Goal: Task Accomplishment & Management: Complete application form

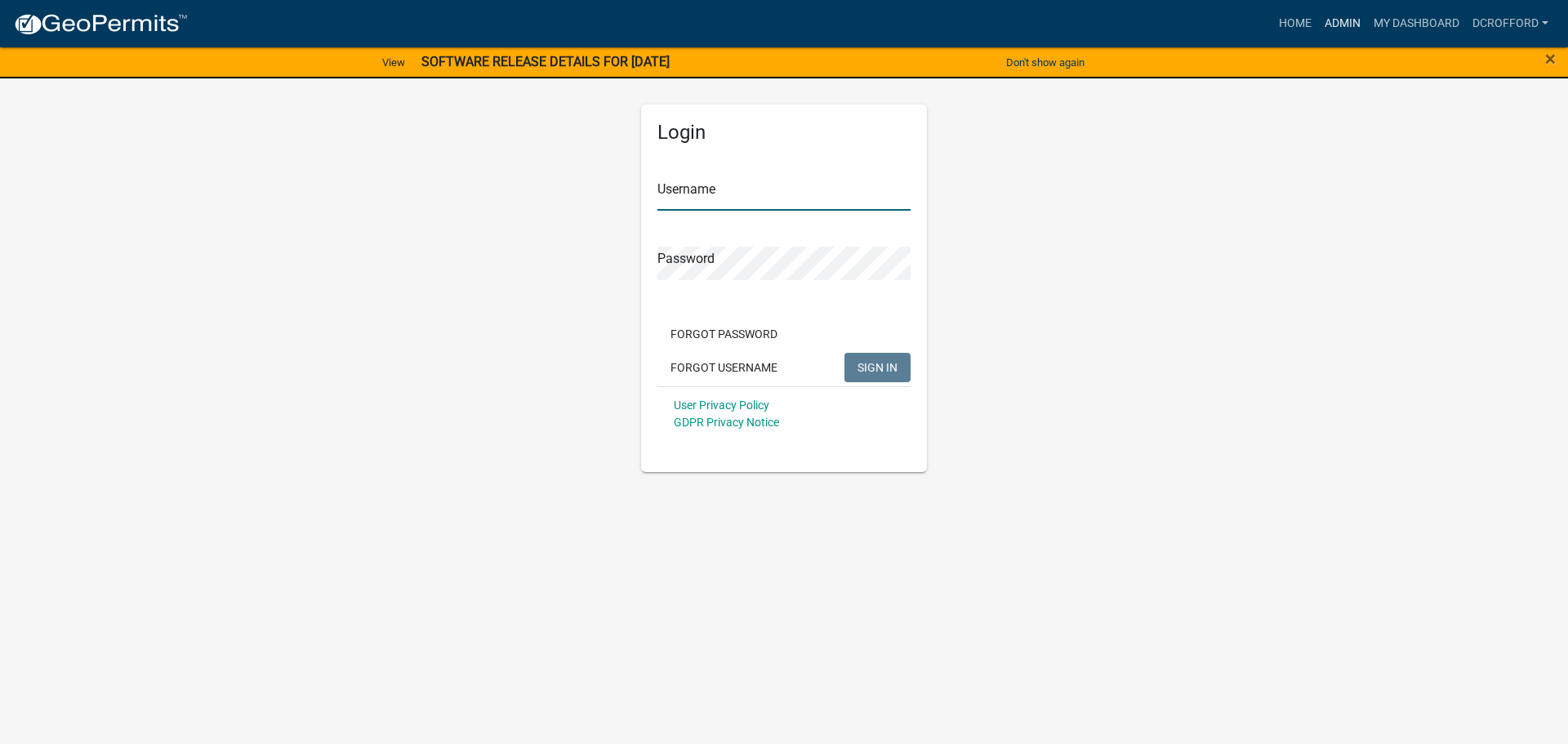
type input "dcrofford"
click at [1334, 24] on link "Admin" at bounding box center [1342, 23] width 49 height 31
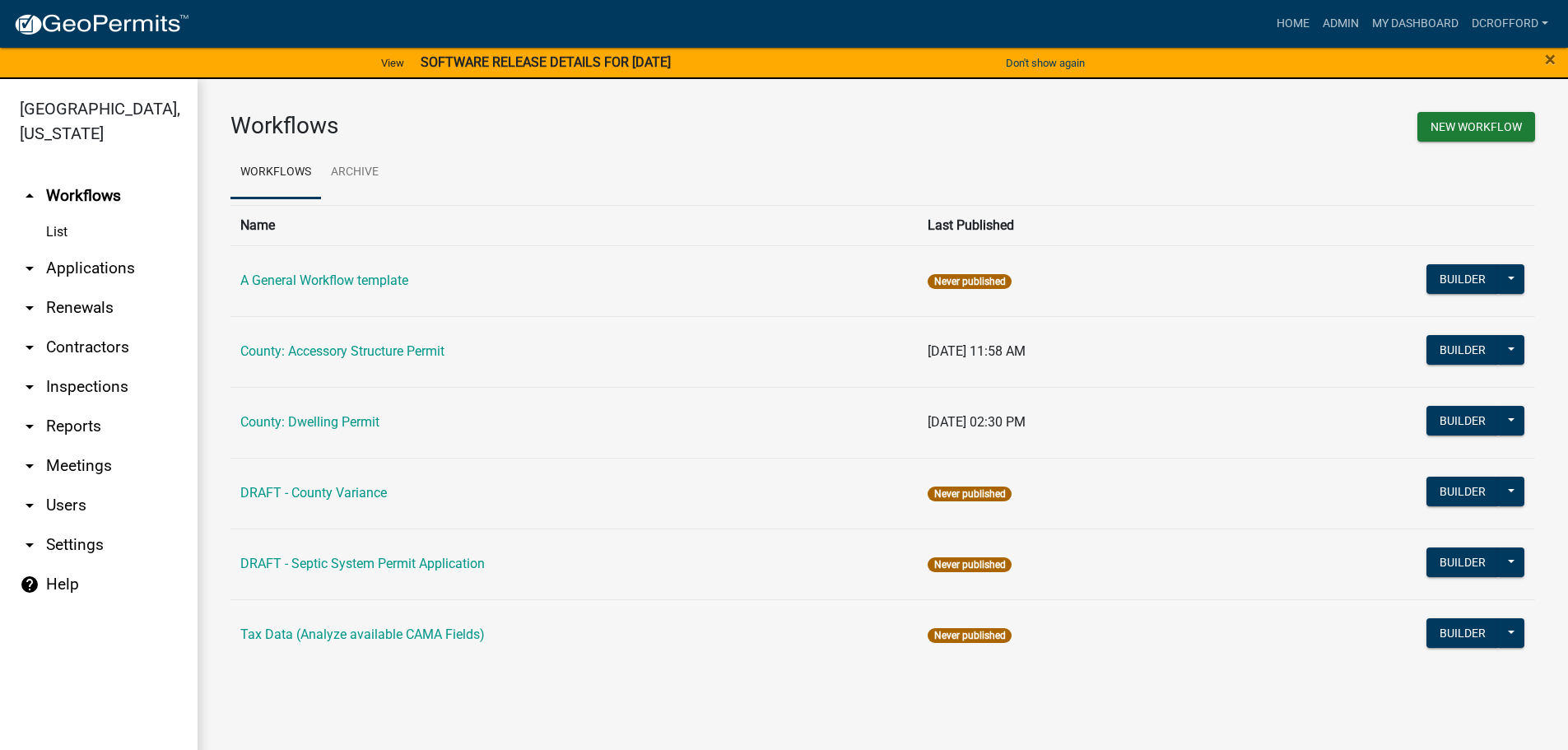
click at [101, 275] on link "arrow_drop_down Applications" at bounding box center [98, 268] width 197 height 39
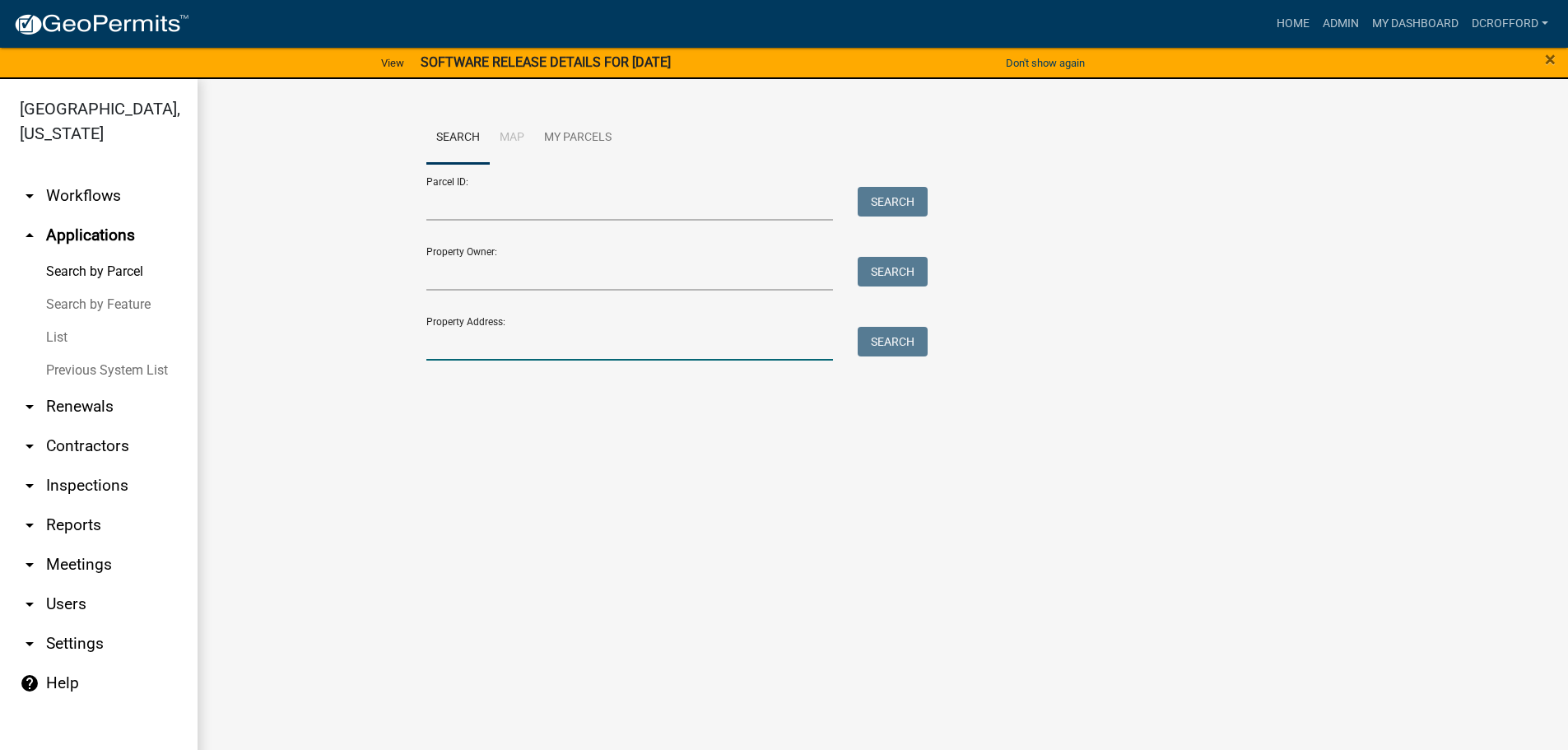
click at [586, 339] on input "Property Address:" at bounding box center [630, 343] width 407 height 34
click at [520, 268] on input "Property Owner:" at bounding box center [630, 274] width 407 height 34
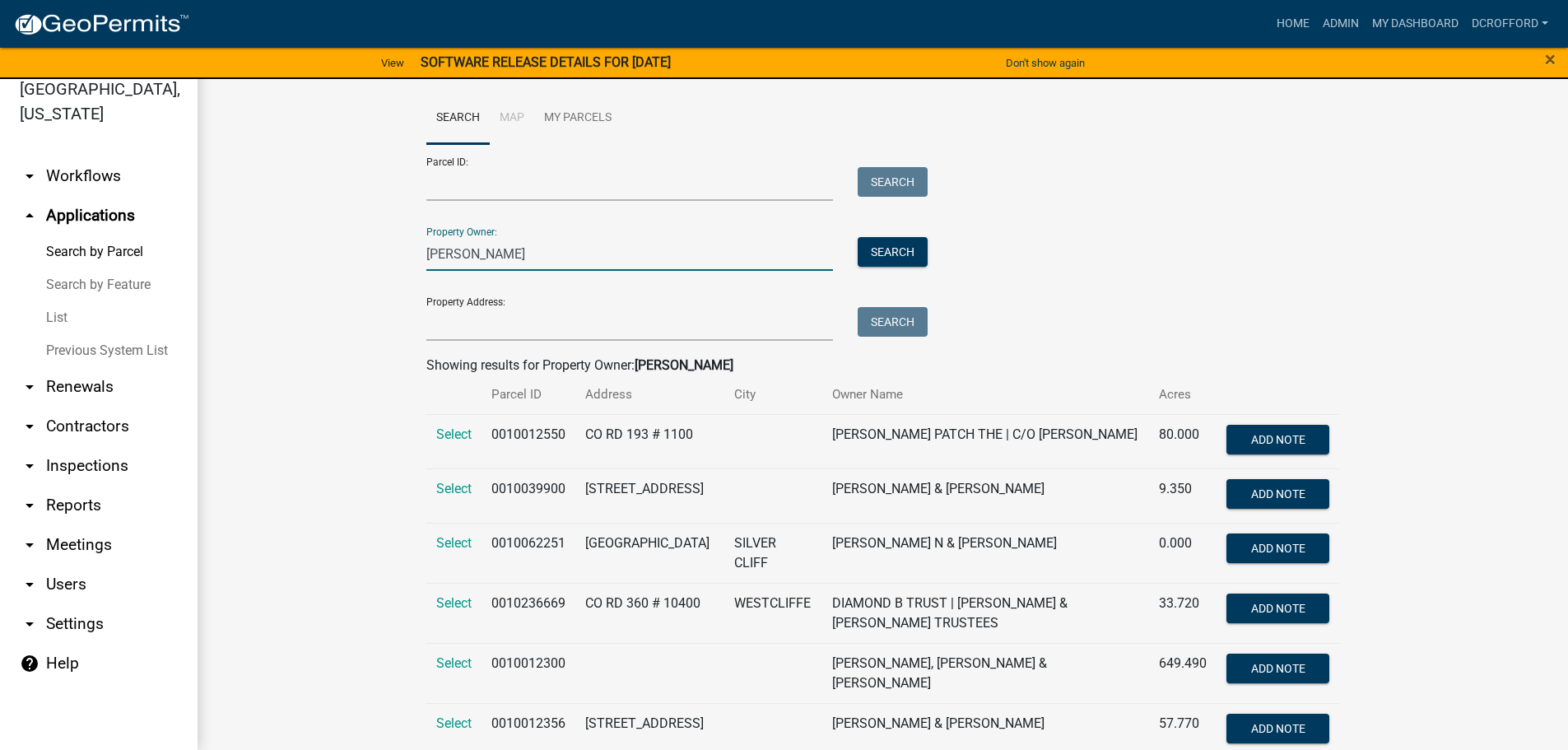
click at [480, 250] on input "[PERSON_NAME]" at bounding box center [630, 254] width 407 height 34
type input "b"
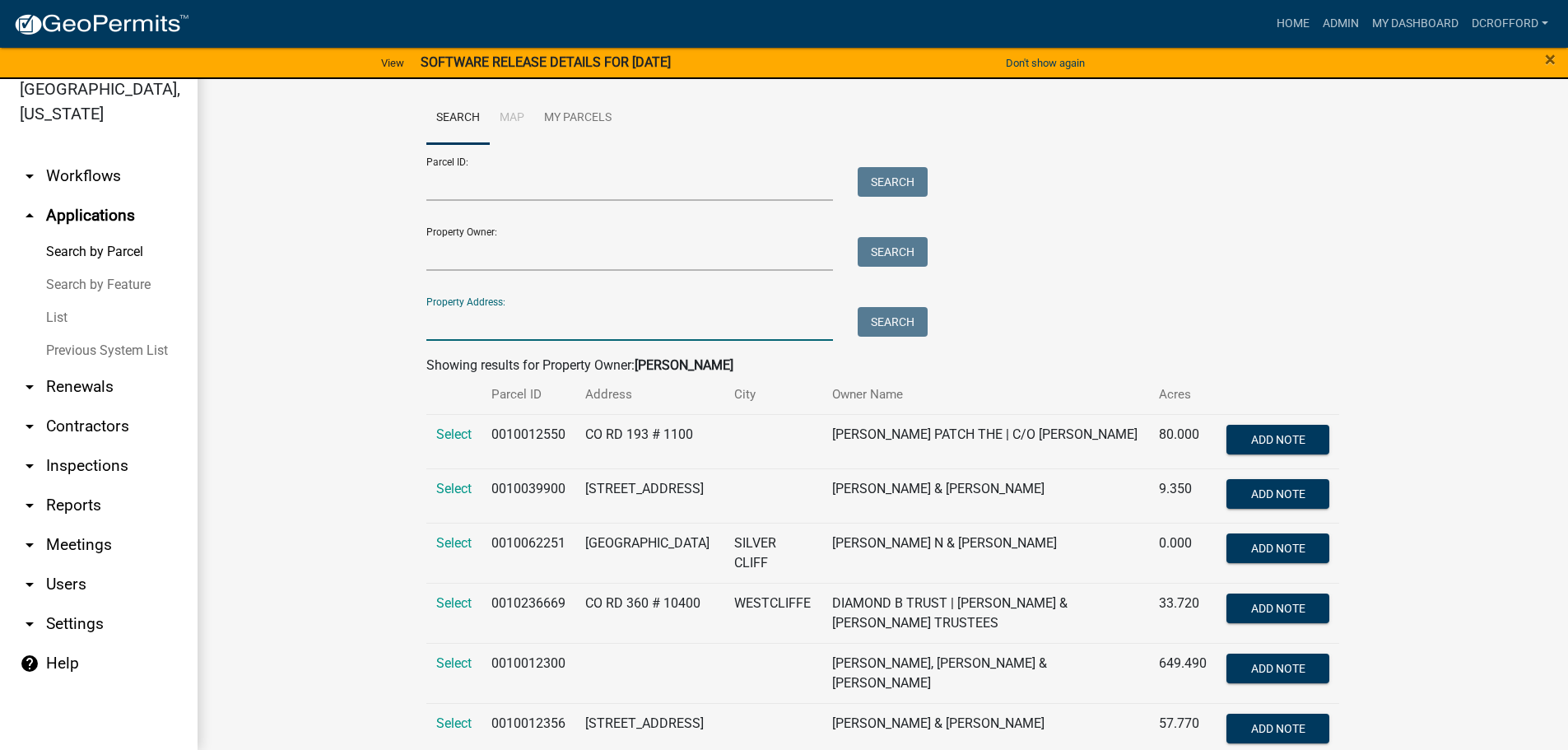
click at [512, 334] on input "Property Address:" at bounding box center [630, 323] width 407 height 34
type input "2011 music mtn dr"
click at [883, 322] on button "Search" at bounding box center [892, 322] width 70 height 30
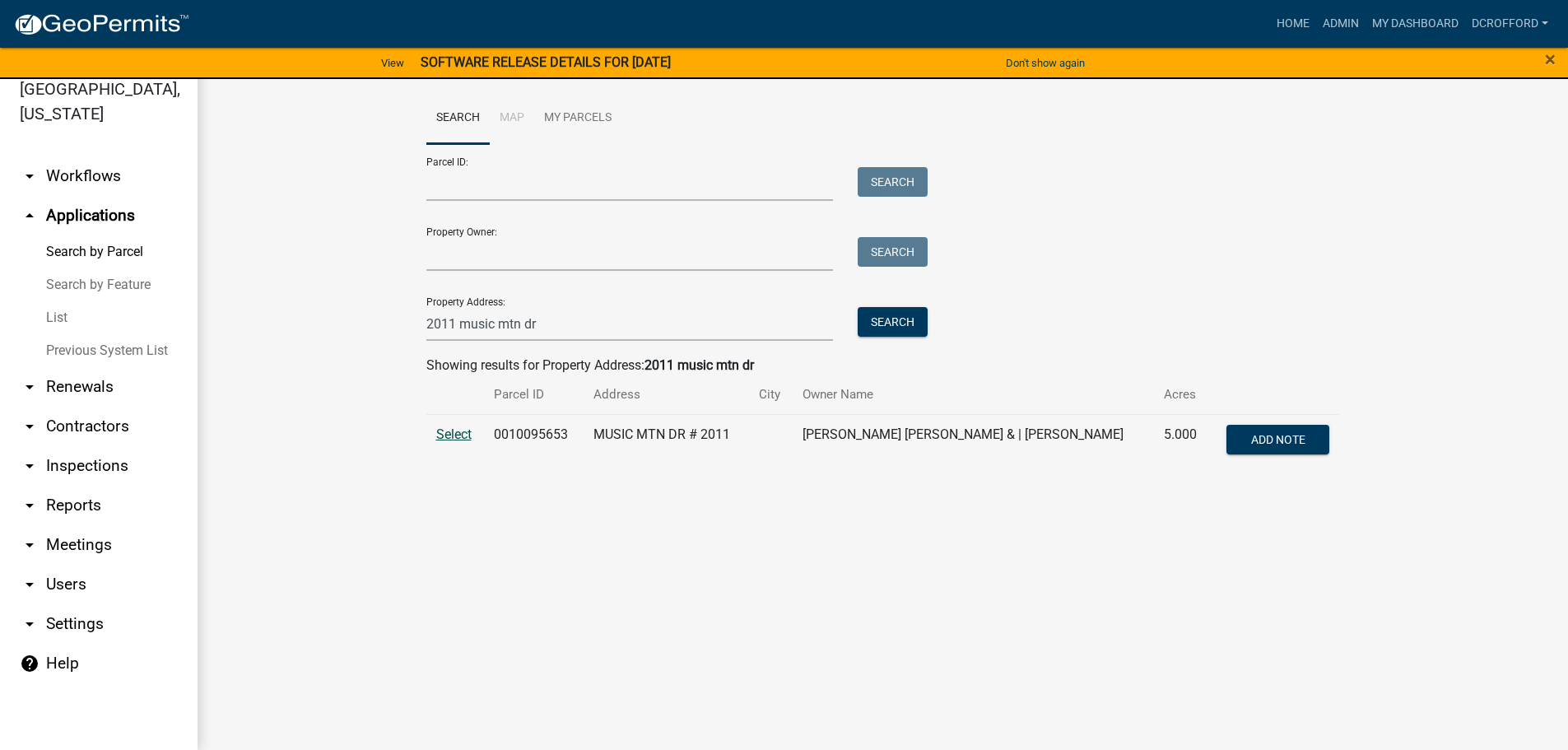
click at [455, 435] on span "Select" at bounding box center [453, 435] width 36 height 16
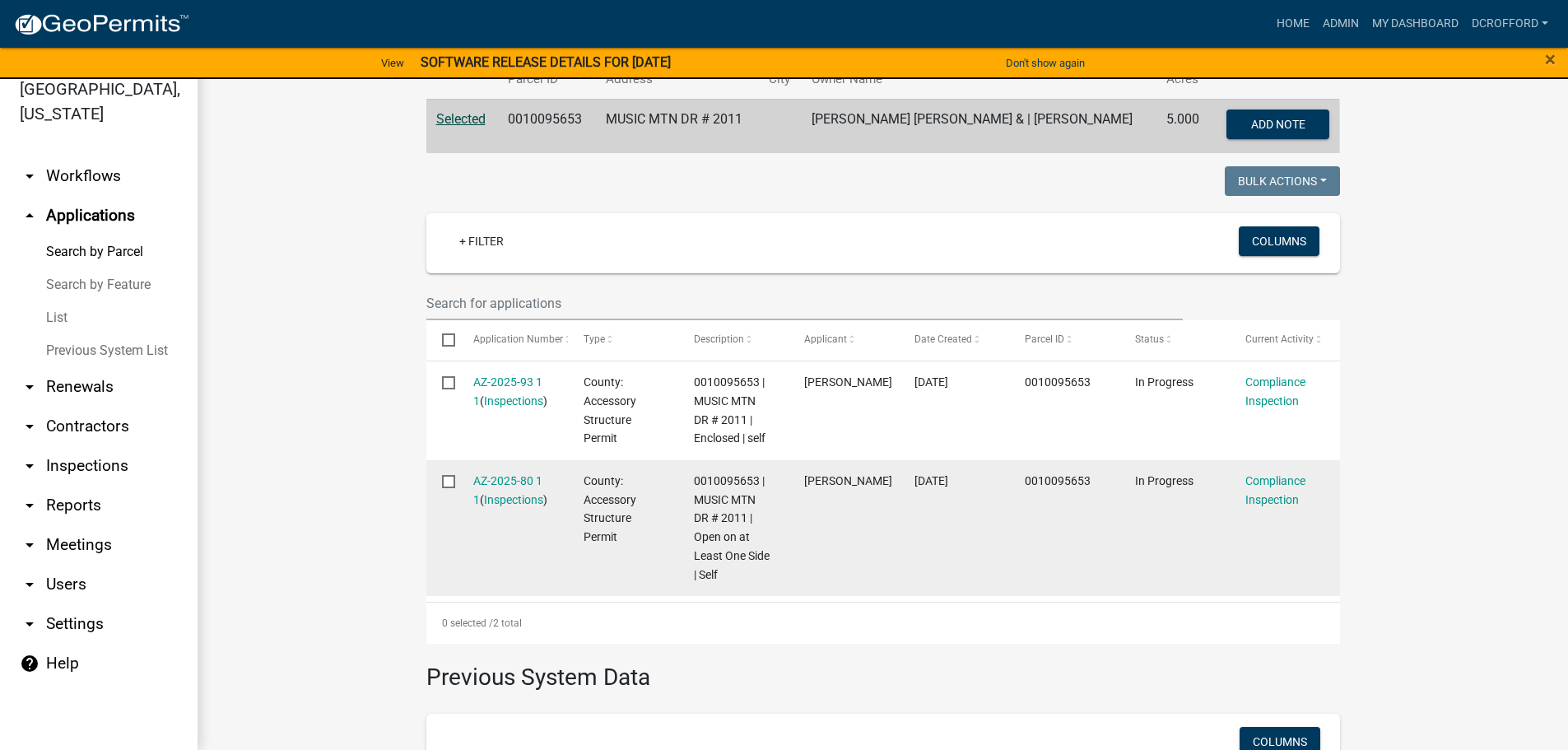
scroll to position [329, 0]
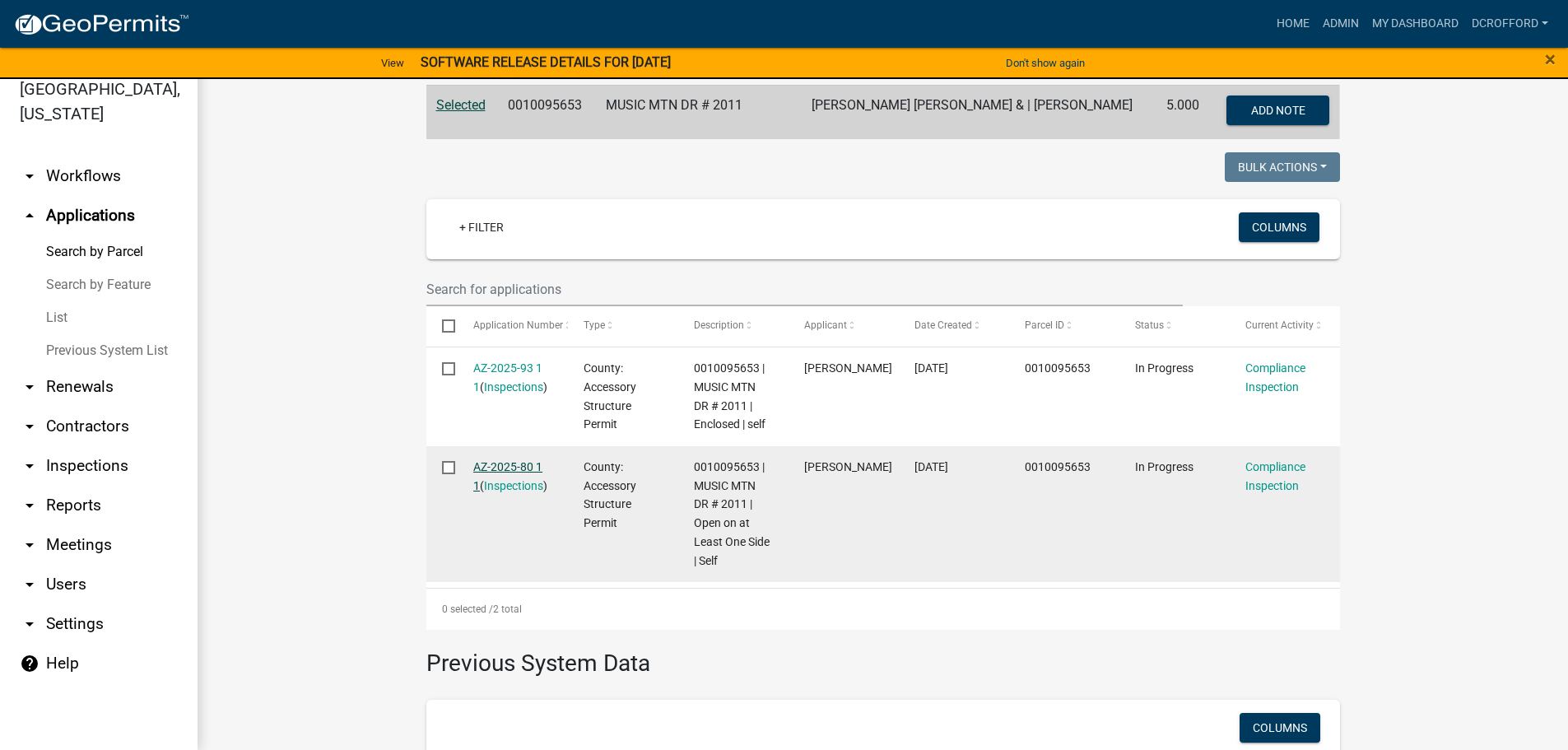
click at [487, 470] on link "AZ-2025-80 1 1" at bounding box center [508, 476] width 69 height 32
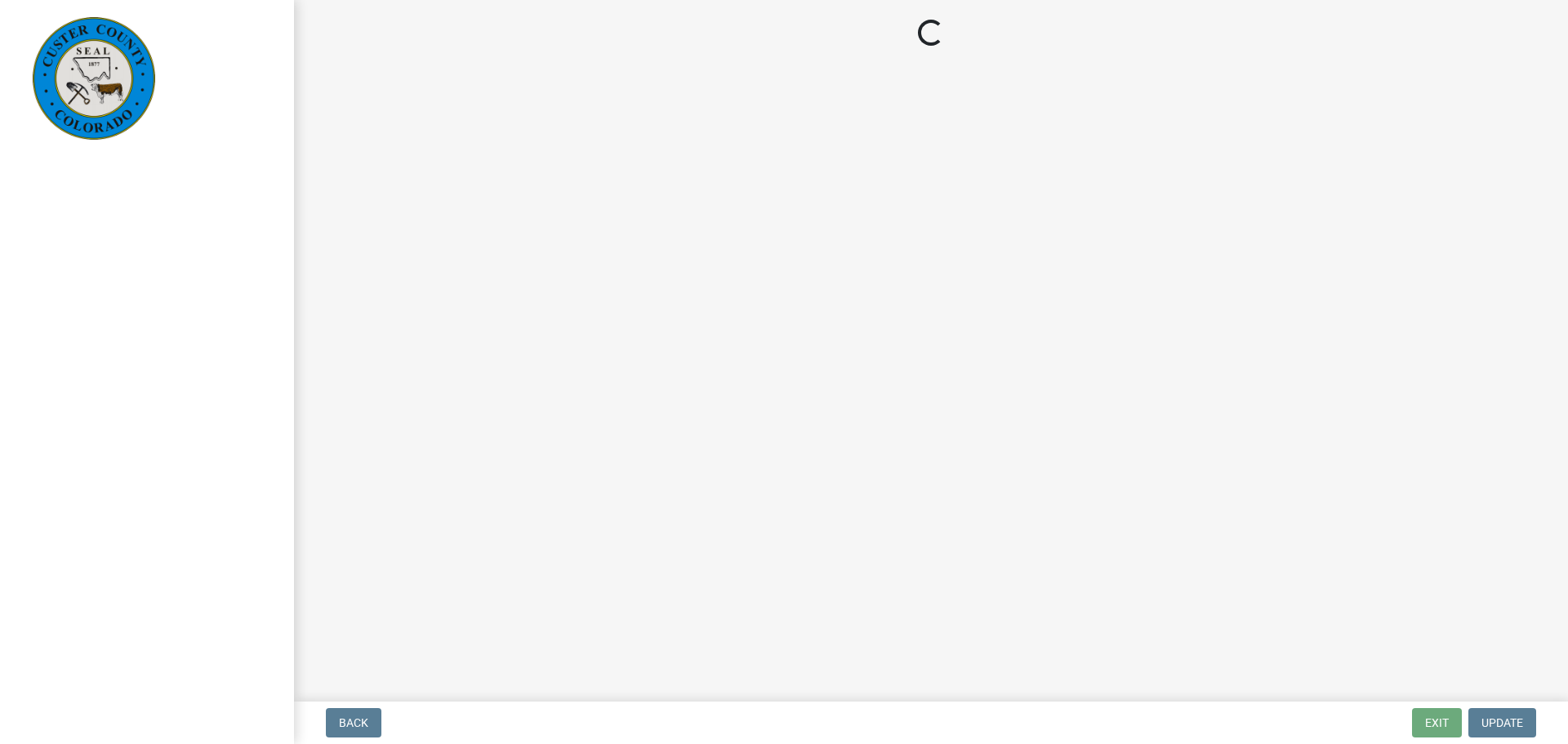
select select "cd09b013-b94f-4524-a046-a3f04ce1867e"
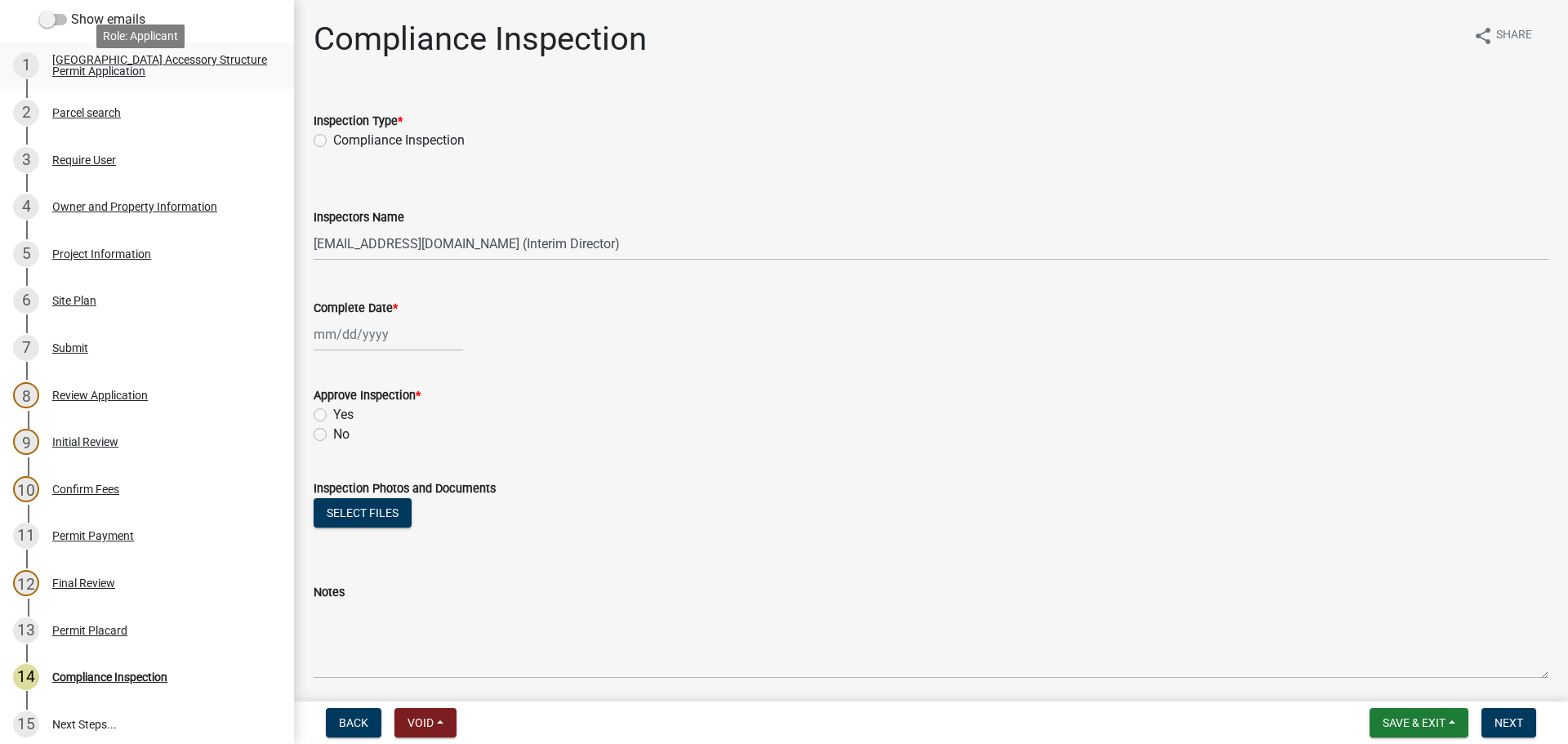
scroll to position [327, 0]
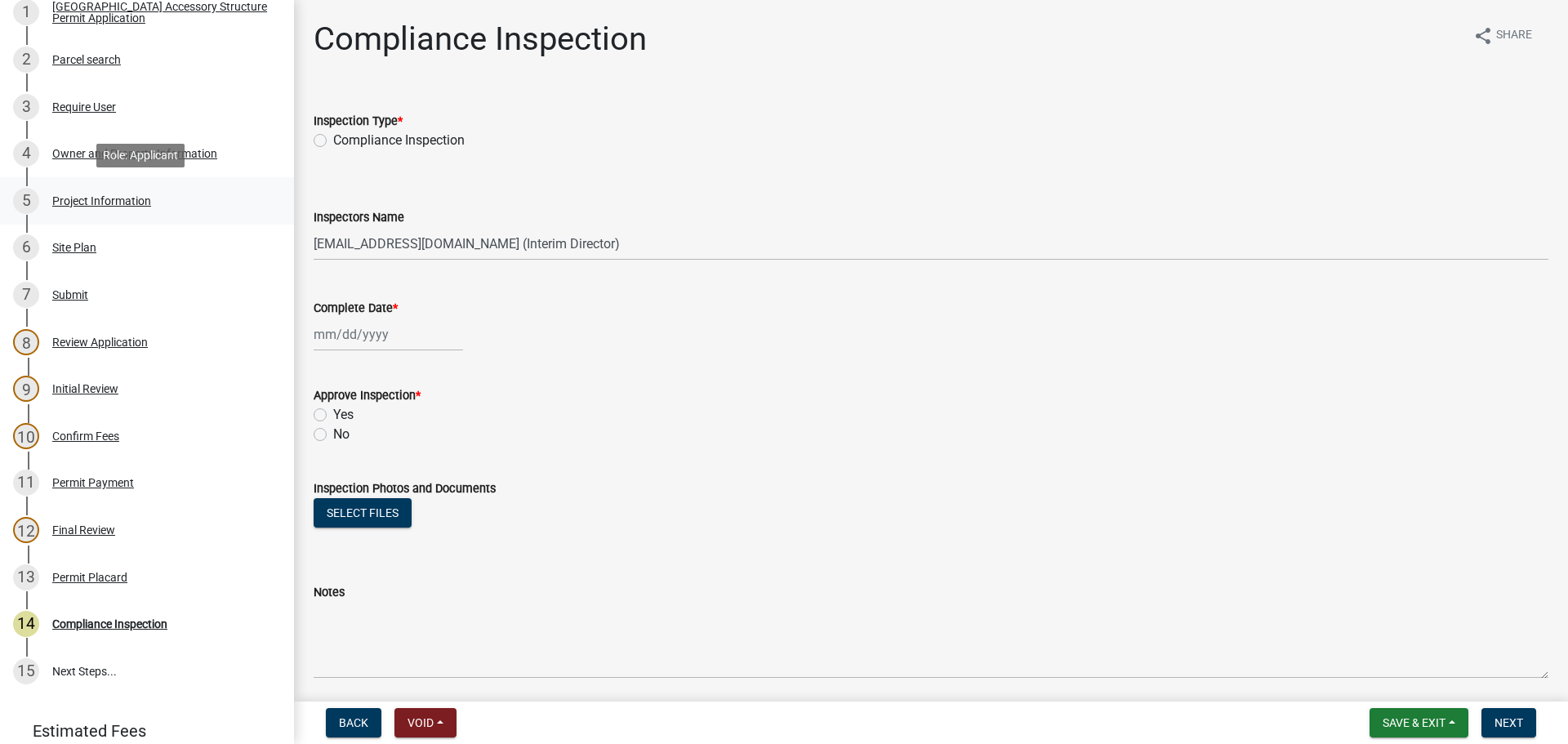
click at [53, 203] on div "Project Information" at bounding box center [102, 200] width 99 height 11
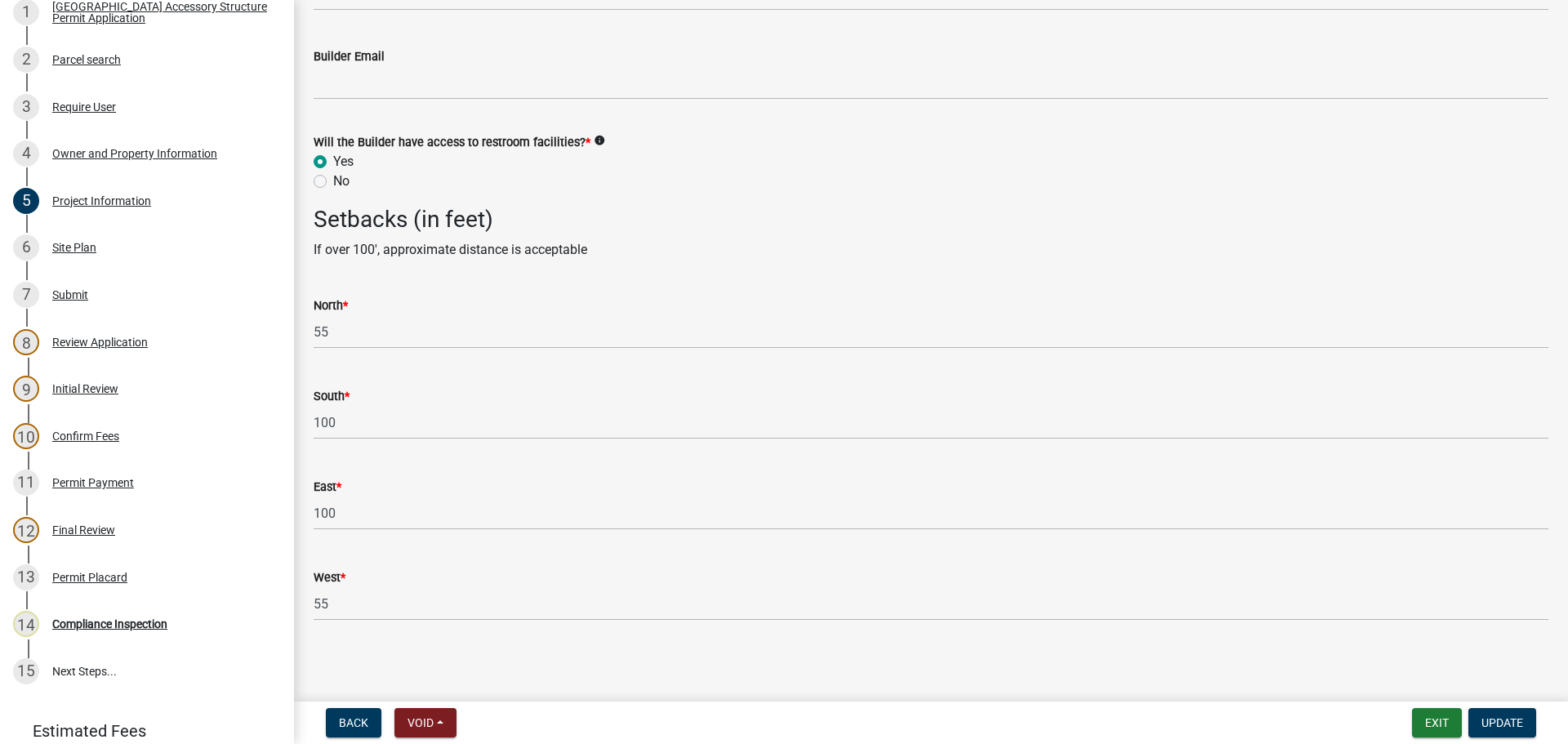
scroll to position [2434, 0]
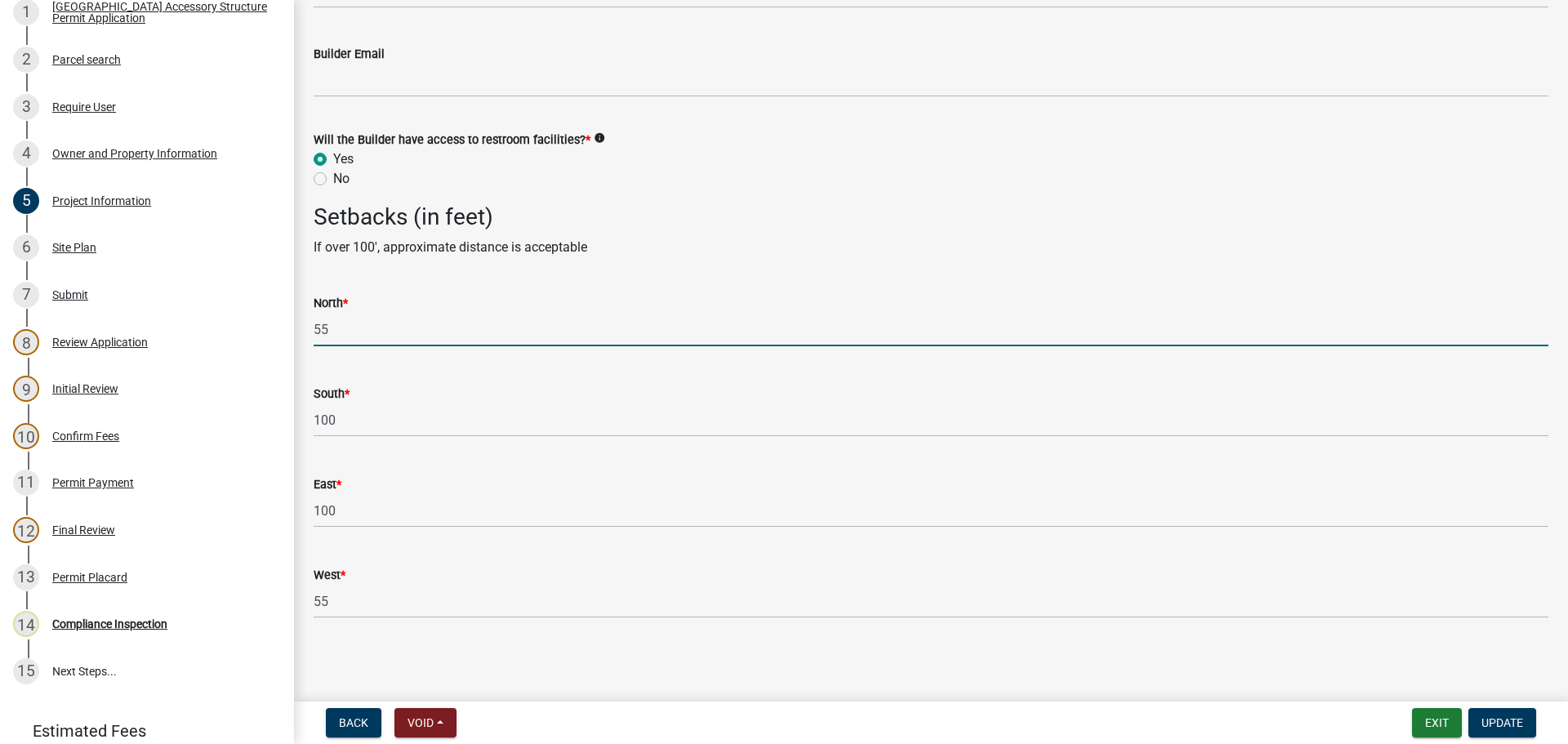
drag, startPoint x: 353, startPoint y: 325, endPoint x: 303, endPoint y: 311, distance: 51.9
click at [303, 311] on div "North * 55" at bounding box center [931, 309] width 1259 height 76
type input "80"
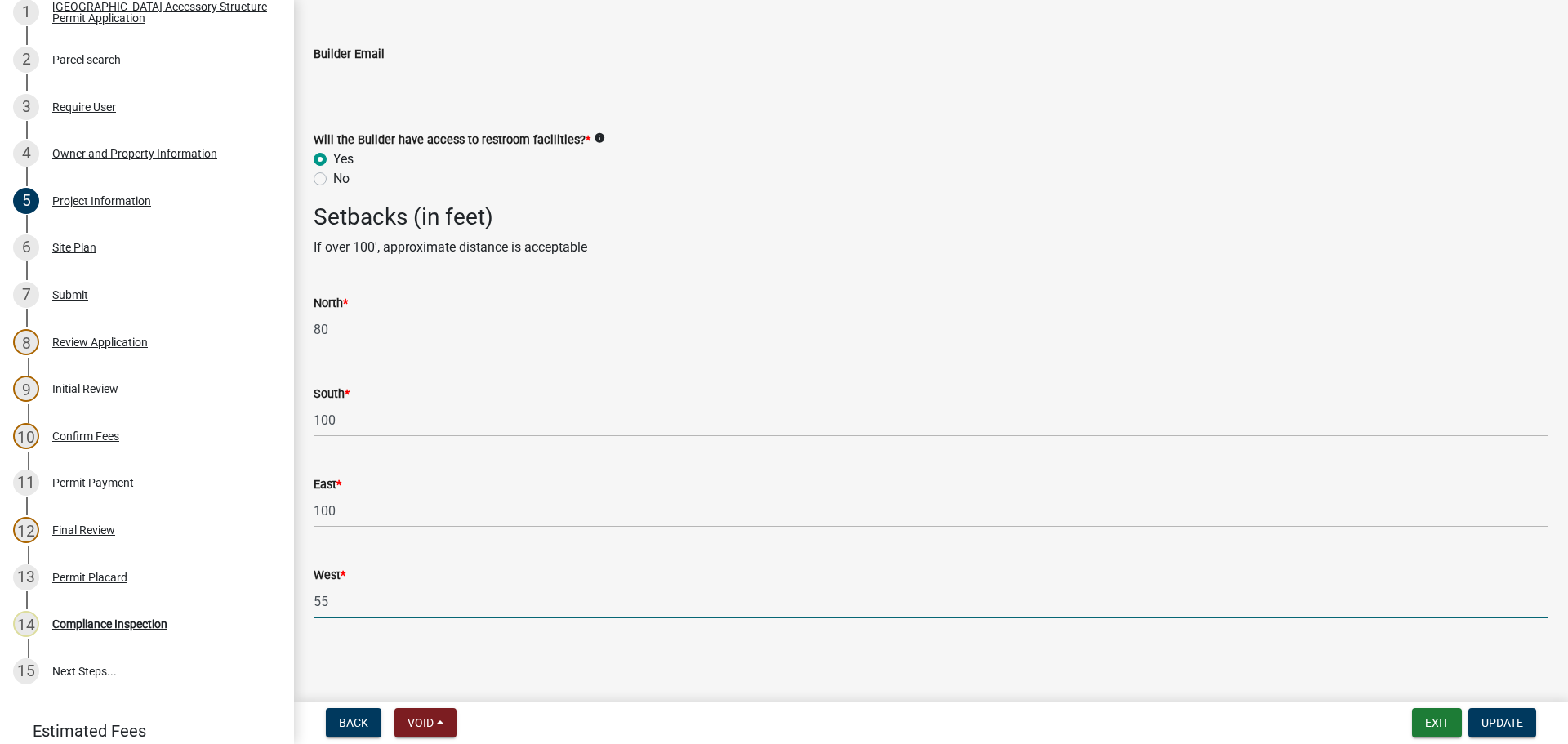
click at [358, 610] on input "55" at bounding box center [931, 601] width 1235 height 34
type input "80"
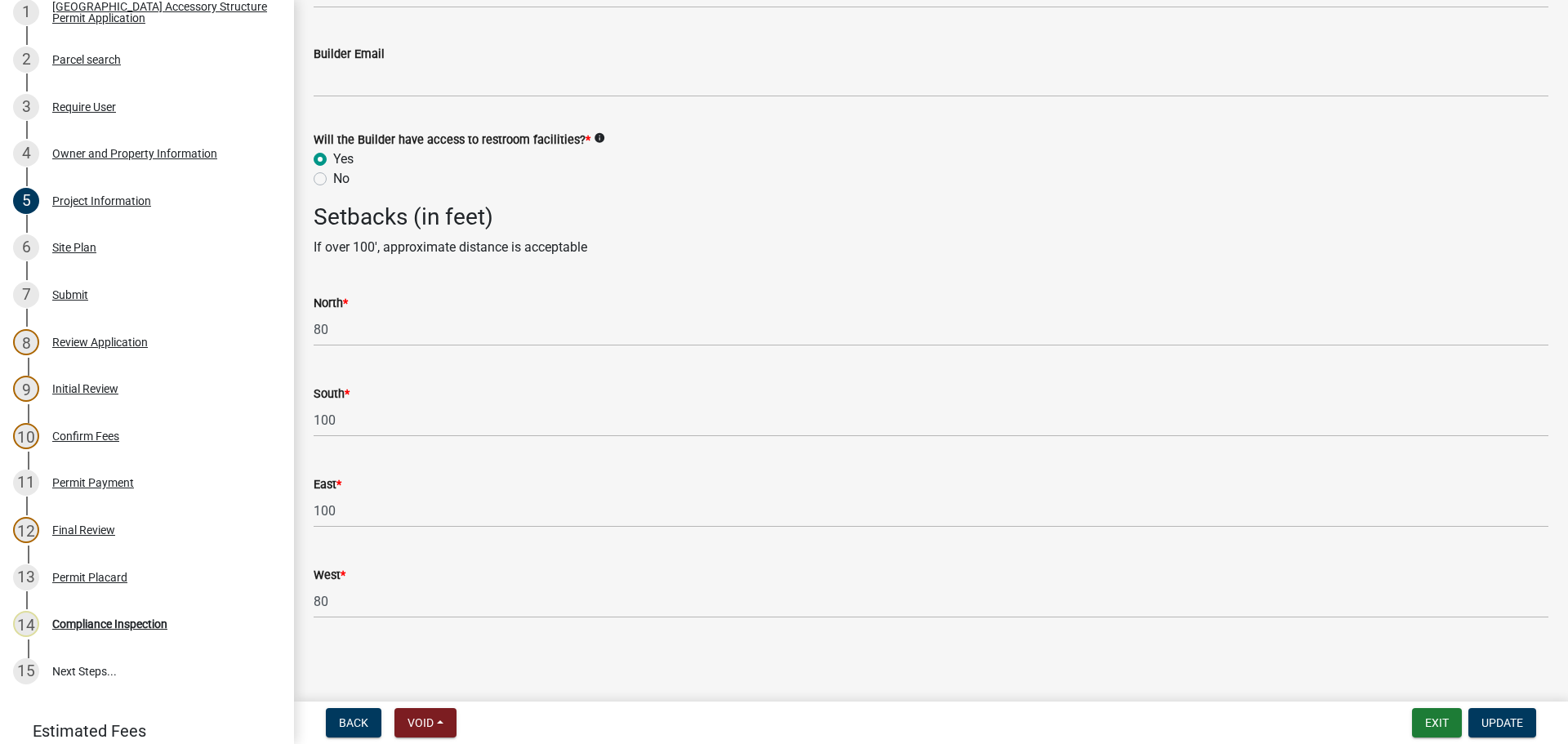
click at [401, 489] on div "East *" at bounding box center [931, 485] width 1235 height 20
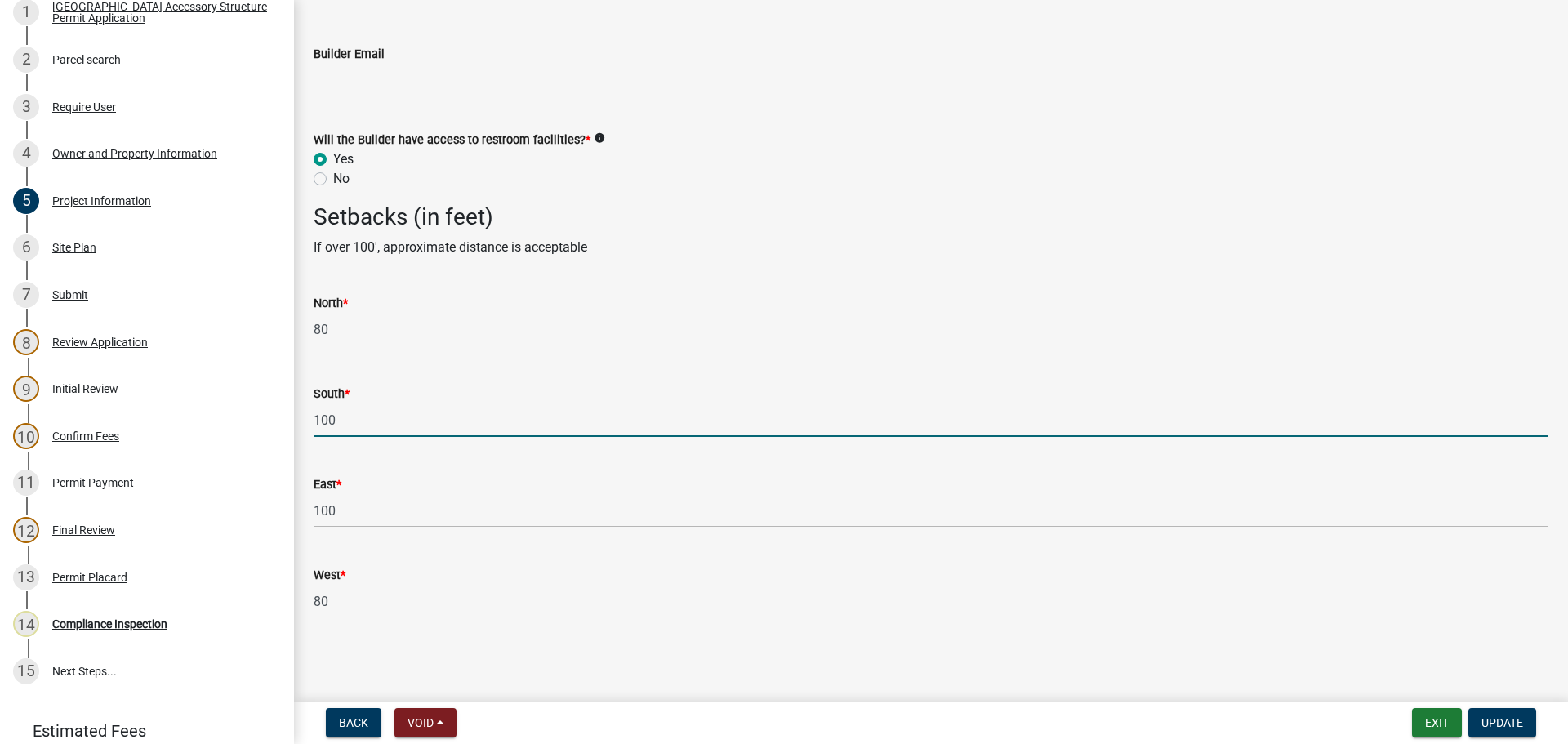
click at [409, 416] on input "100" at bounding box center [931, 420] width 1235 height 34
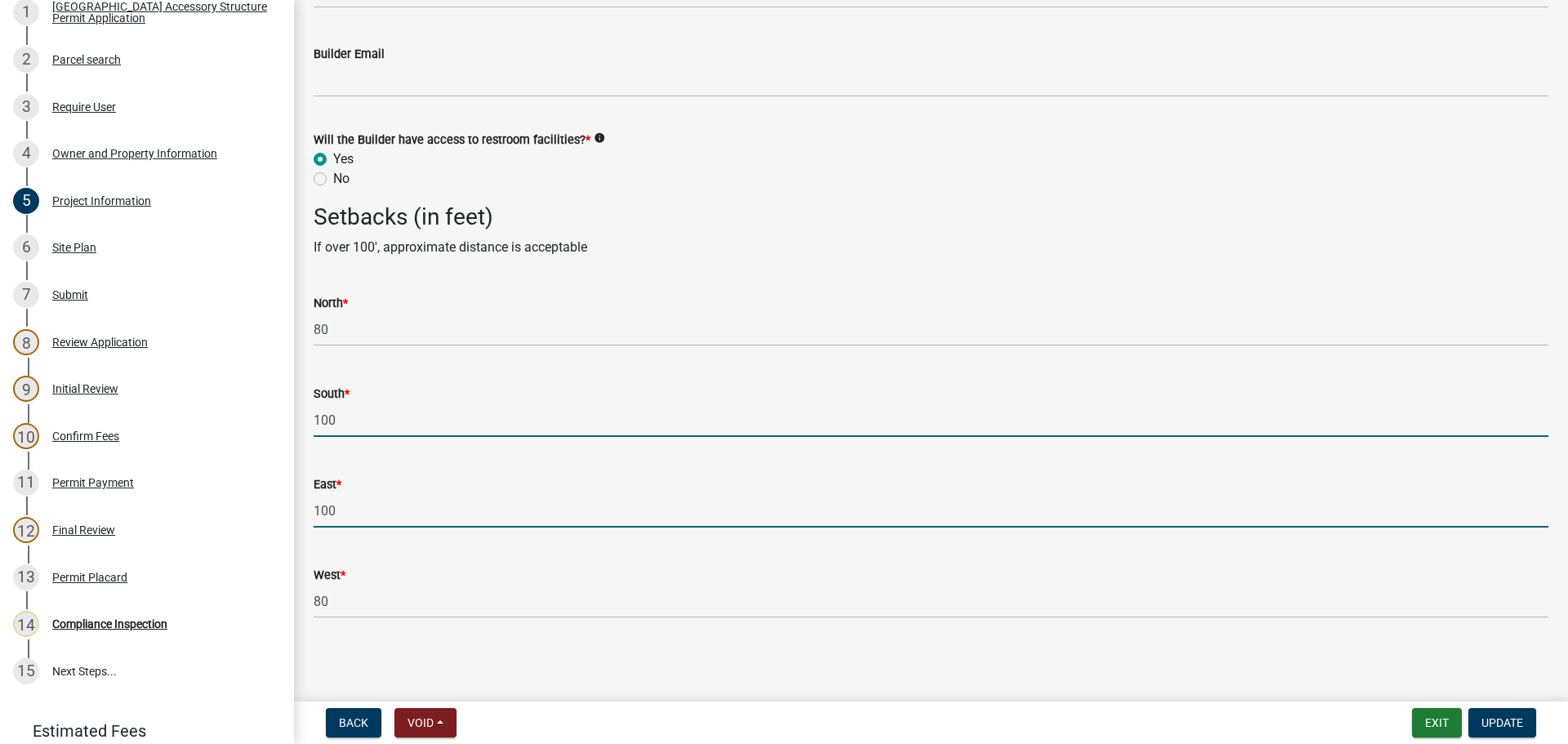
click at [370, 501] on input "100" at bounding box center [931, 510] width 1235 height 34
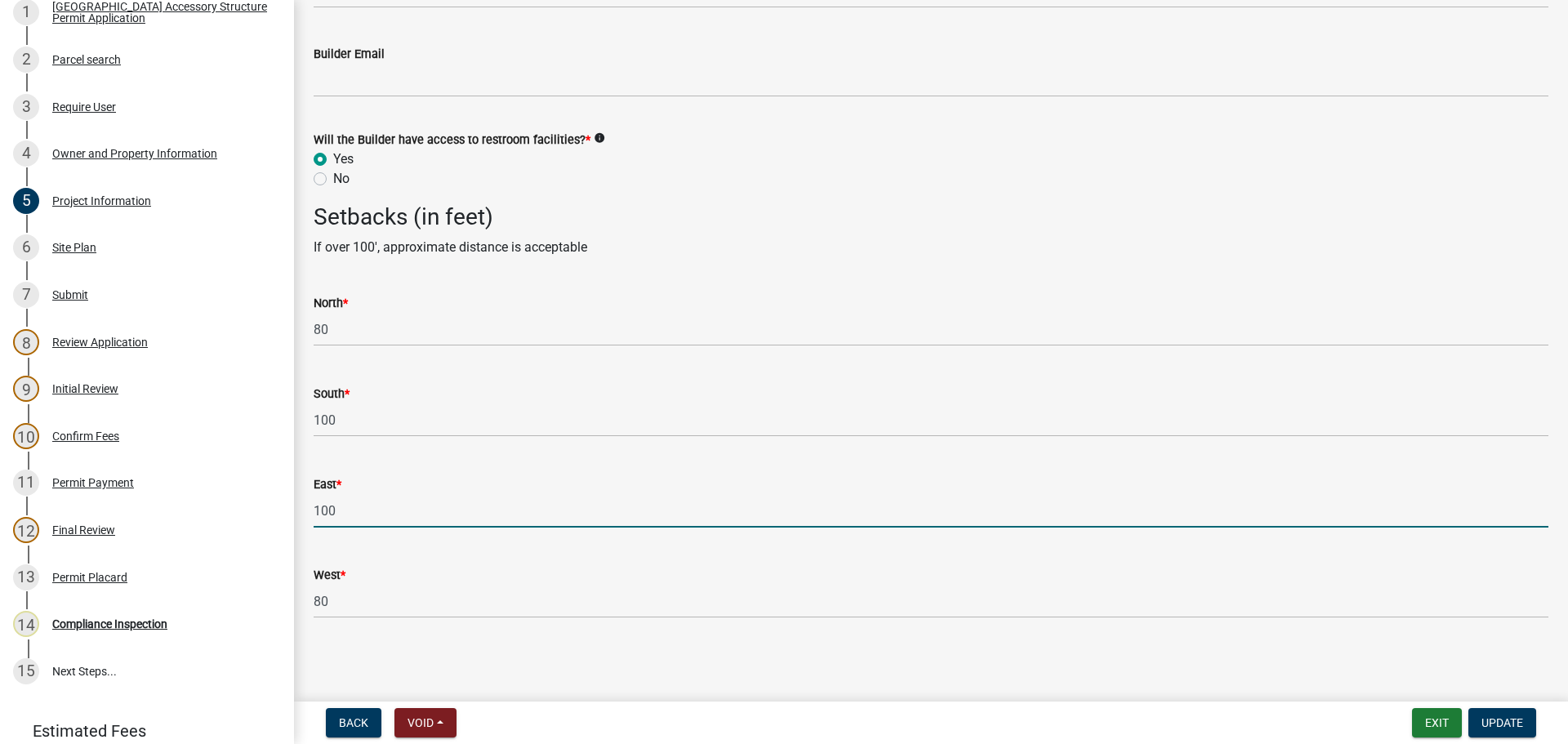
click at [370, 501] on input "100" at bounding box center [931, 510] width 1235 height 34
click at [550, 677] on main "Project Information share Share Permit is for: * New Construction Addition to E…" at bounding box center [931, 347] width 1274 height 695
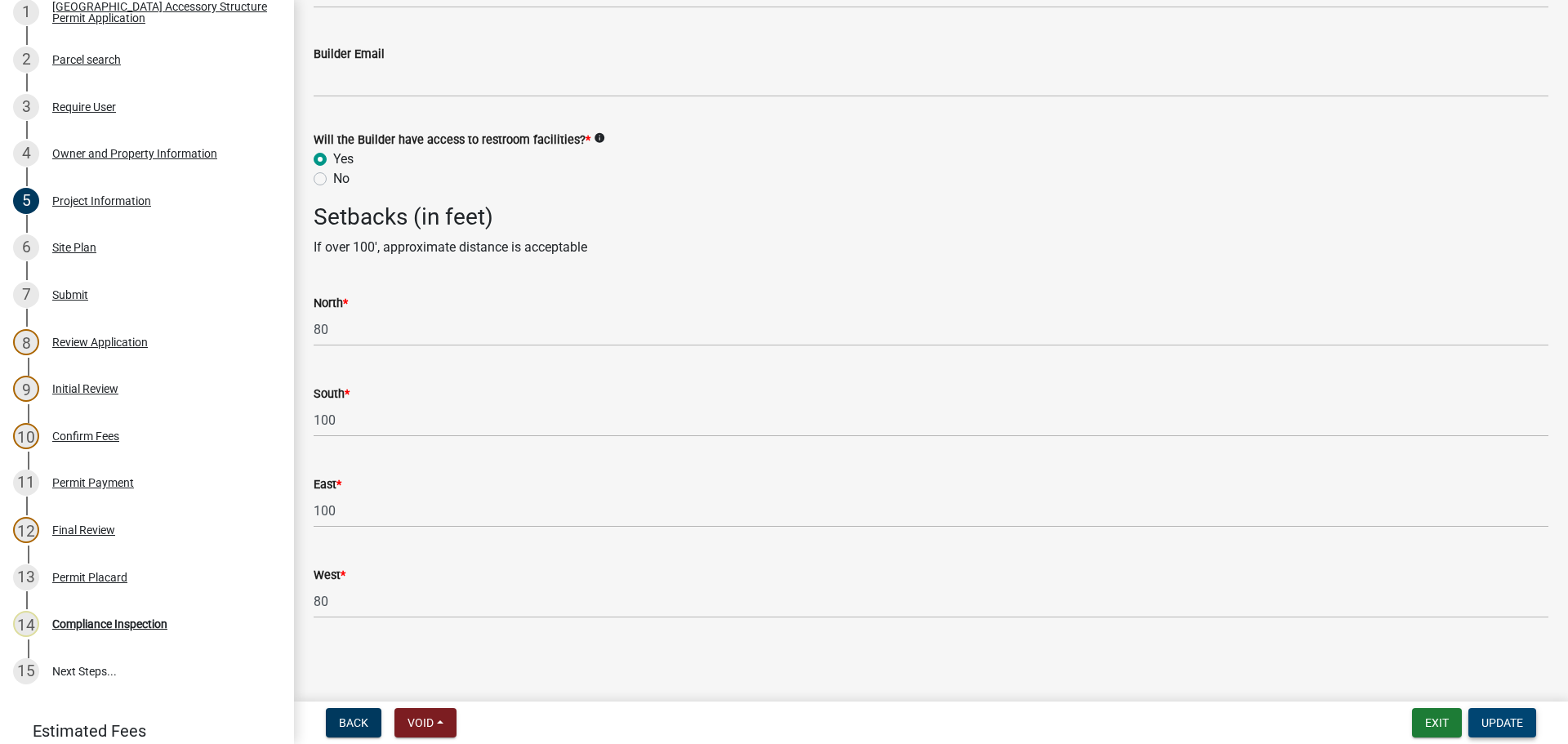
click at [1506, 728] on span "Update" at bounding box center [1502, 722] width 41 height 13
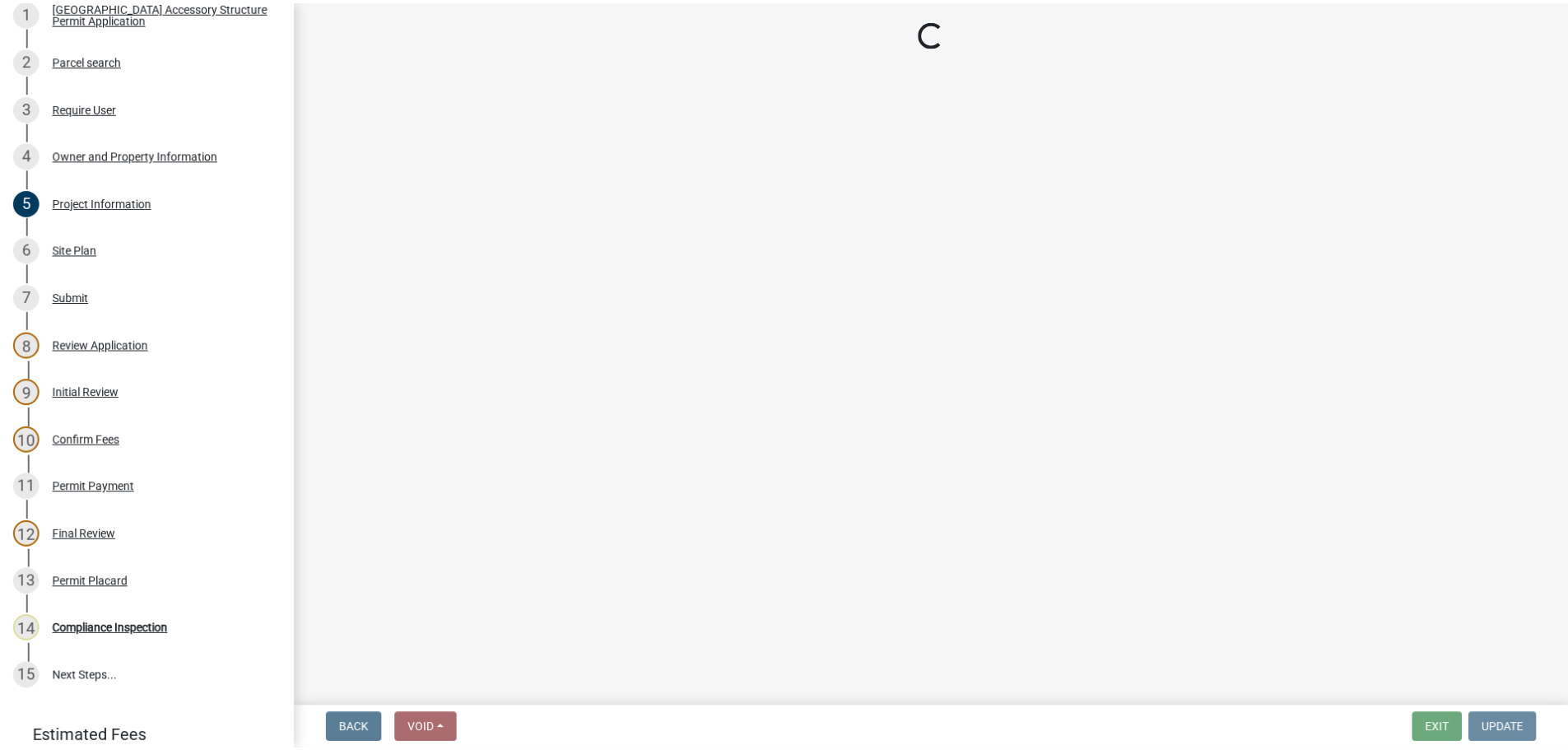
scroll to position [0, 0]
select select "cd09b013-b94f-4524-a046-a3f04ce1867e"
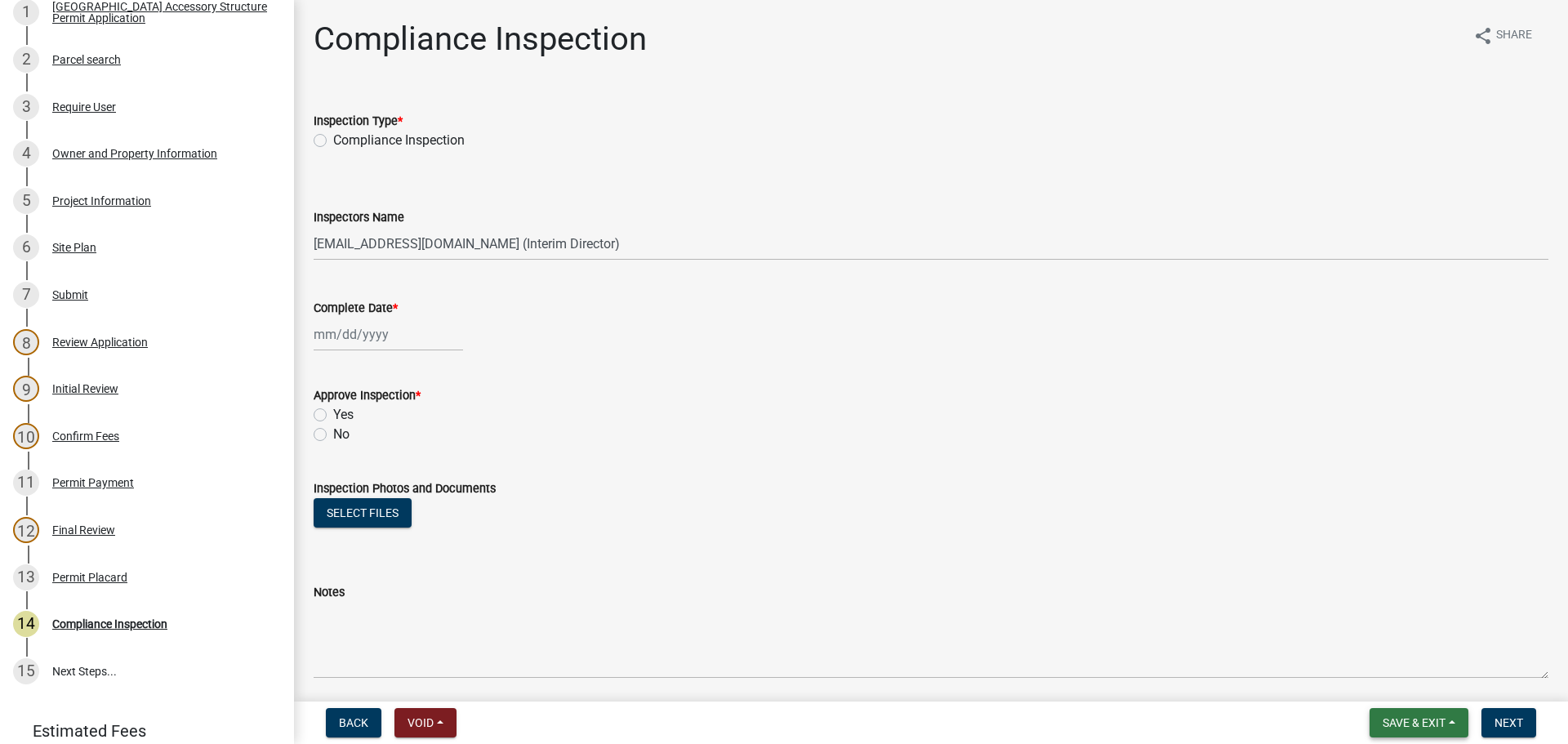
click at [1412, 710] on button "Save & Exit" at bounding box center [1419, 722] width 99 height 29
click at [1406, 676] on button "Save & Exit" at bounding box center [1403, 680] width 131 height 39
